Goal: Task Accomplishment & Management: Use online tool/utility

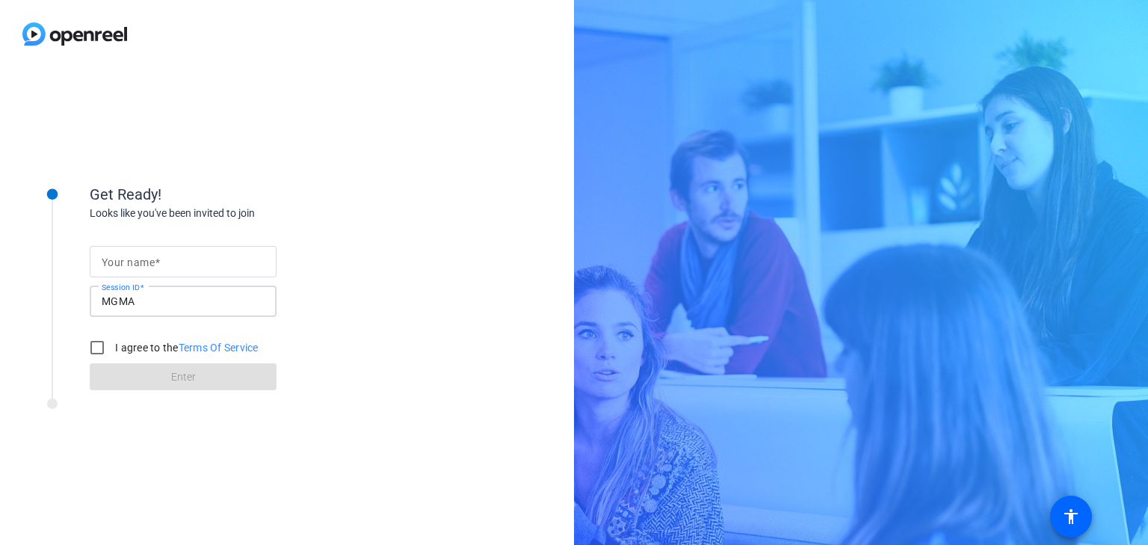
click at [233, 305] on input "MGMA" at bounding box center [183, 301] width 163 height 18
click at [208, 259] on input "Your name" at bounding box center [183, 262] width 163 height 18
type input "[PERSON_NAME]"
click at [103, 347] on input "I agree to the Terms Of Service" at bounding box center [97, 348] width 30 height 30
checkbox input "true"
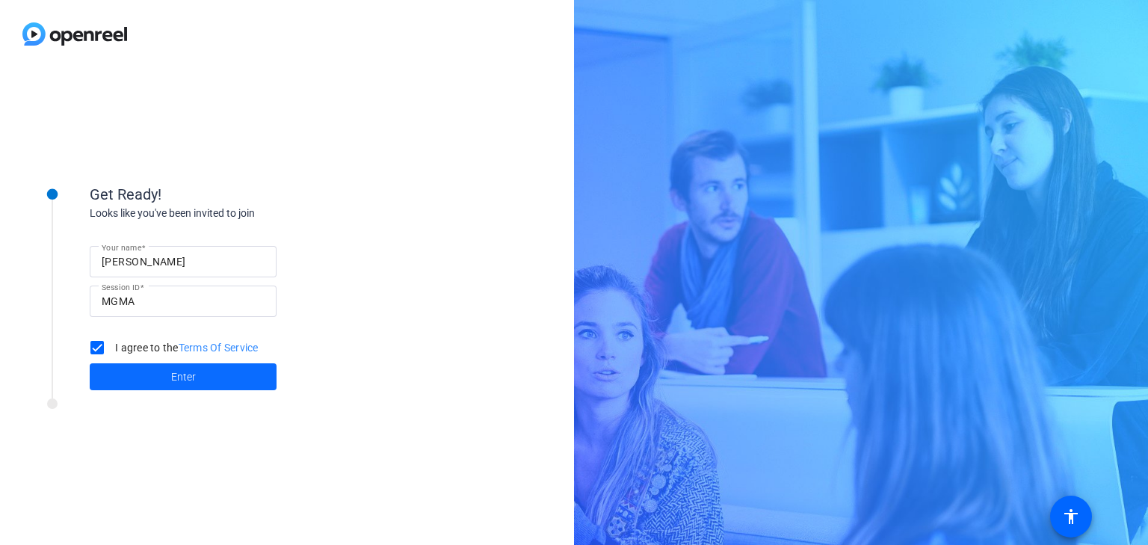
click at [194, 376] on span "Enter" at bounding box center [183, 377] width 25 height 16
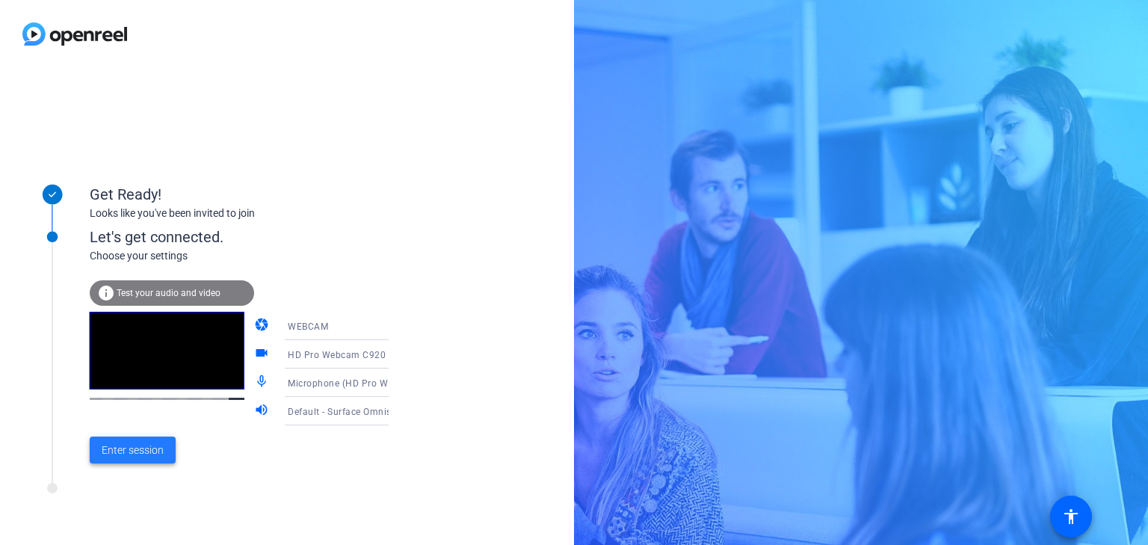
click at [147, 454] on span "Enter session" at bounding box center [133, 451] width 62 height 16
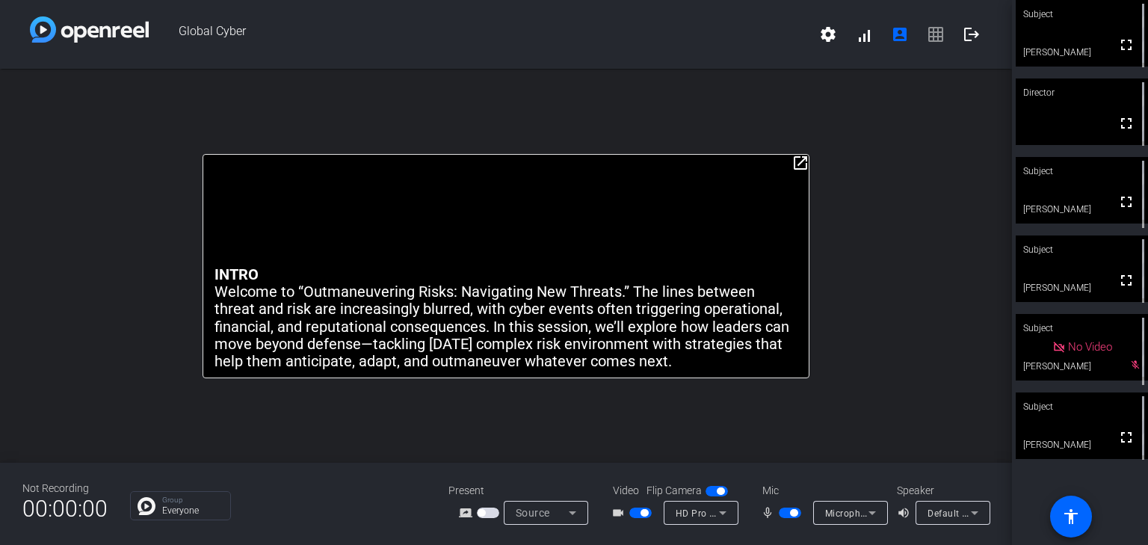
click at [634, 513] on span "button" at bounding box center [641, 513] width 22 height 10
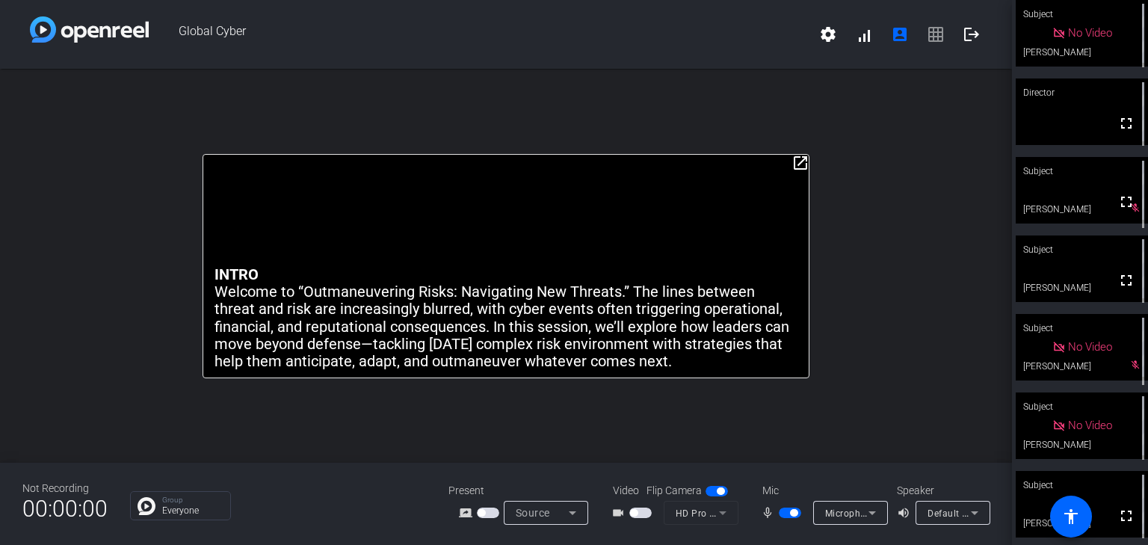
click at [932, 34] on span "settings signal_cellular_alt account_box grid_on logout" at bounding box center [899, 34] width 179 height 36
click at [933, 37] on span "settings signal_cellular_alt account_box grid_on logout" at bounding box center [899, 34] width 179 height 36
click at [935, 34] on span "settings signal_cellular_alt account_box grid_on logout" at bounding box center [899, 34] width 179 height 36
click at [786, 511] on span "button" at bounding box center [790, 513] width 22 height 10
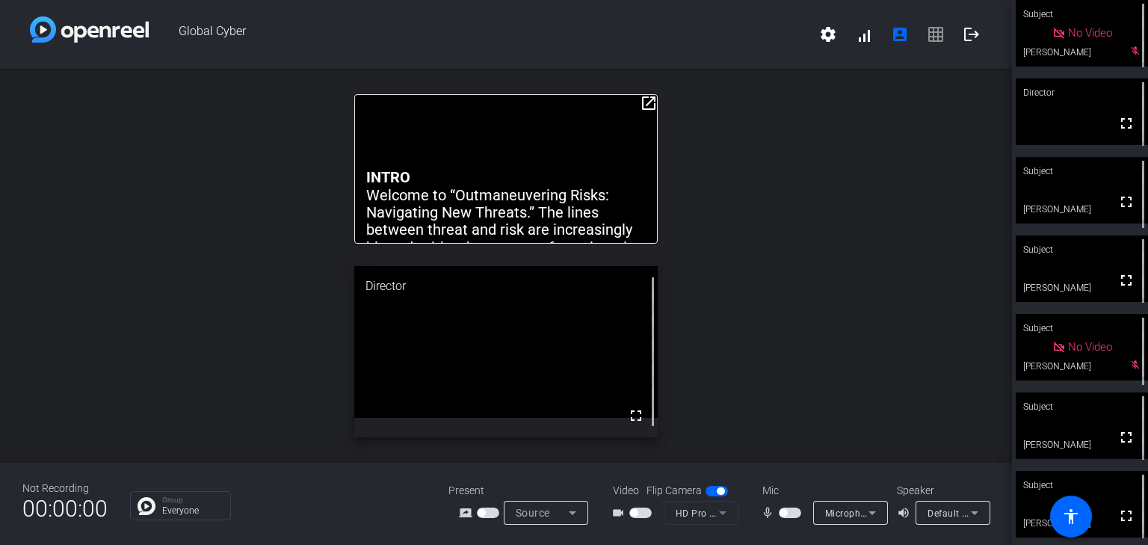
click at [936, 34] on span "settings signal_cellular_alt account_box grid_on logout" at bounding box center [899, 34] width 179 height 36
drag, startPoint x: 1086, startPoint y: 197, endPoint x: 1103, endPoint y: 194, distance: 17.3
click at [1103, 194] on span "No Video" at bounding box center [1090, 189] width 44 height 13
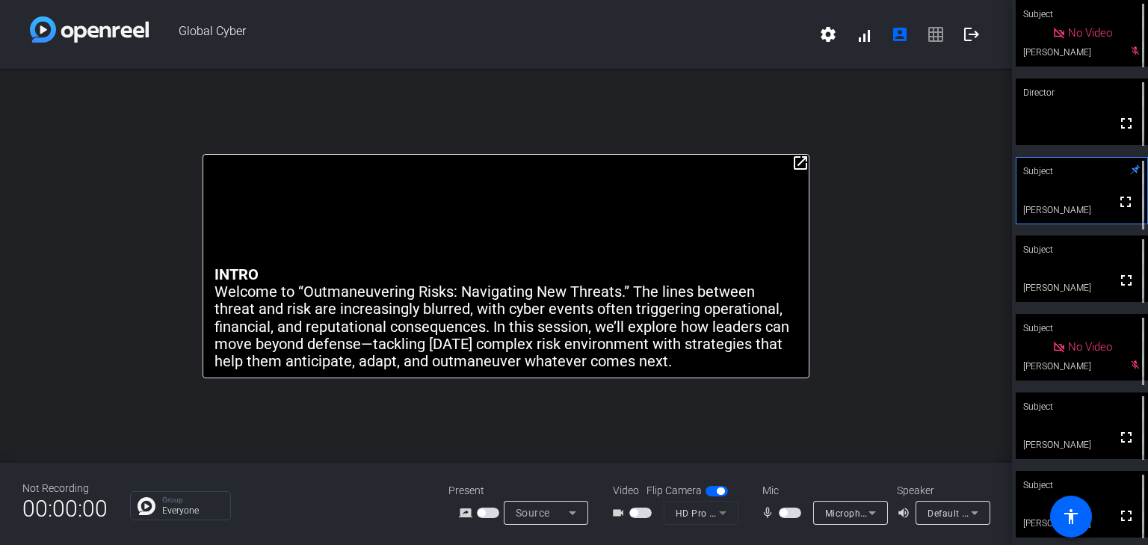
click at [1131, 170] on icon at bounding box center [1136, 170] width 10 height 10
click at [934, 34] on span "settings signal_cellular_alt account_box grid_on logout" at bounding box center [899, 34] width 179 height 36
click at [932, 37] on span "settings signal_cellular_alt account_box grid_on logout" at bounding box center [899, 34] width 179 height 36
click at [1139, 170] on div at bounding box center [1144, 190] width 10 height 67
drag, startPoint x: 1129, startPoint y: 171, endPoint x: 1128, endPoint y: 196, distance: 24.7
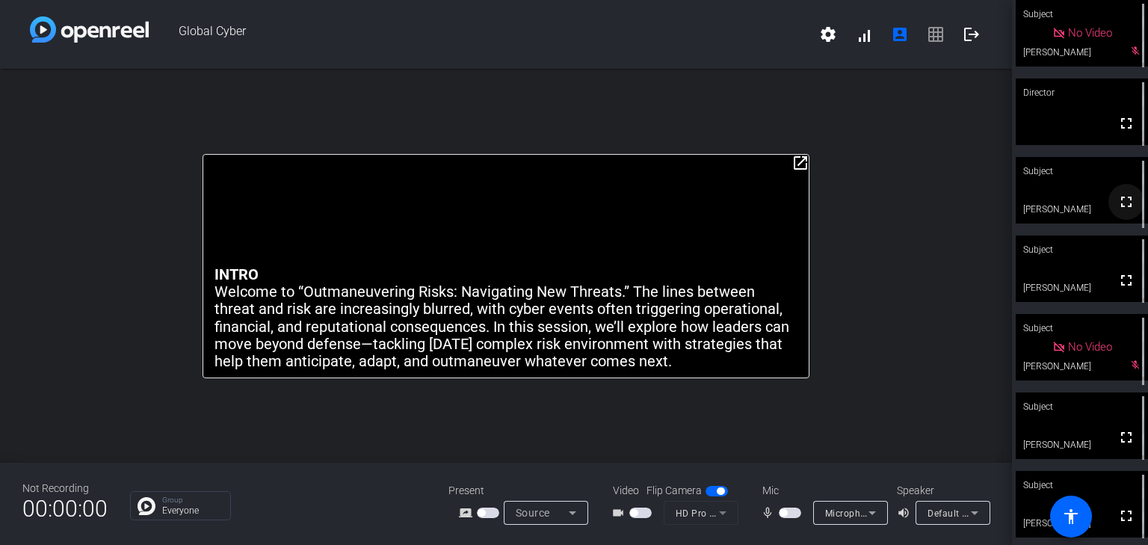
click at [1128, 196] on openreel-secondary-participant "Subject fullscreen [PERSON_NAME]" at bounding box center [1082, 190] width 132 height 67
click at [935, 39] on span "settings signal_cellular_alt account_box grid_on logout" at bounding box center [899, 34] width 179 height 36
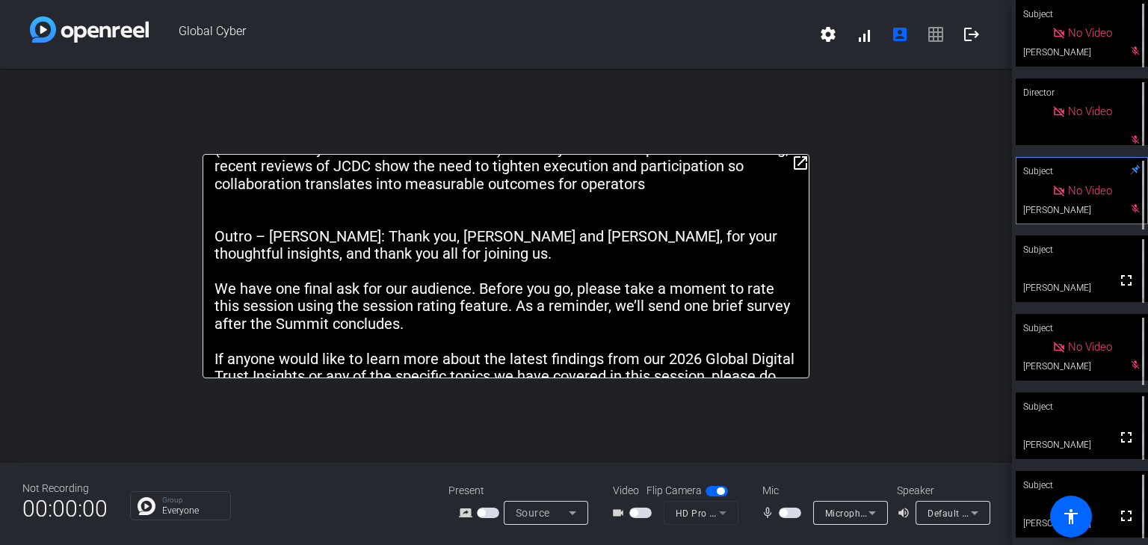
click at [930, 35] on span "settings signal_cellular_alt account_box grid_on logout" at bounding box center [899, 34] width 179 height 36
click at [933, 36] on span "settings signal_cellular_alt account_box grid_on logout" at bounding box center [899, 34] width 179 height 36
